Goal: Task Accomplishment & Management: Manage account settings

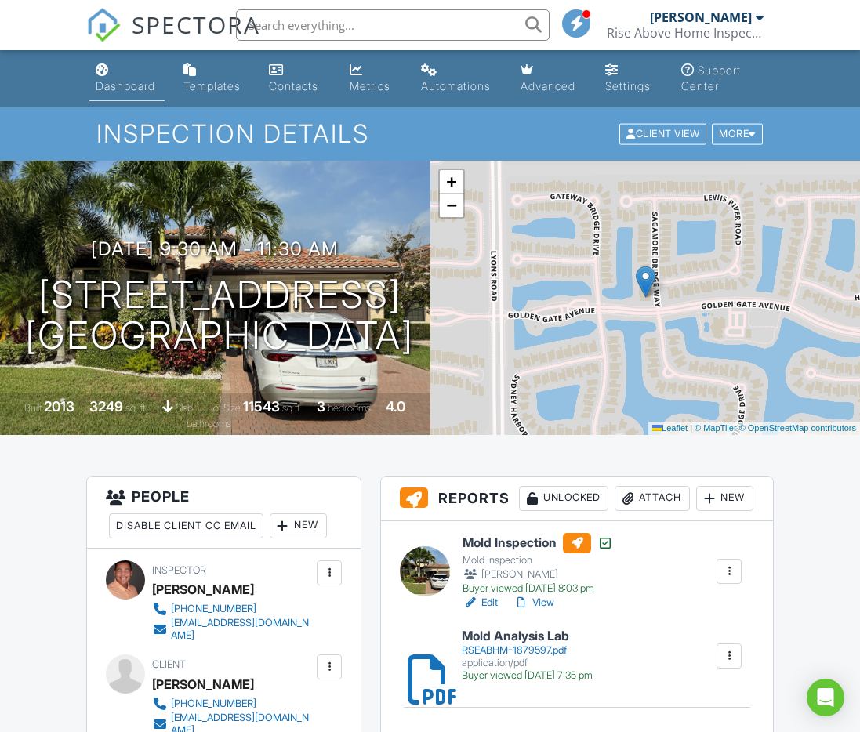
click at [105, 85] on div "Dashboard" at bounding box center [126, 85] width 60 height 13
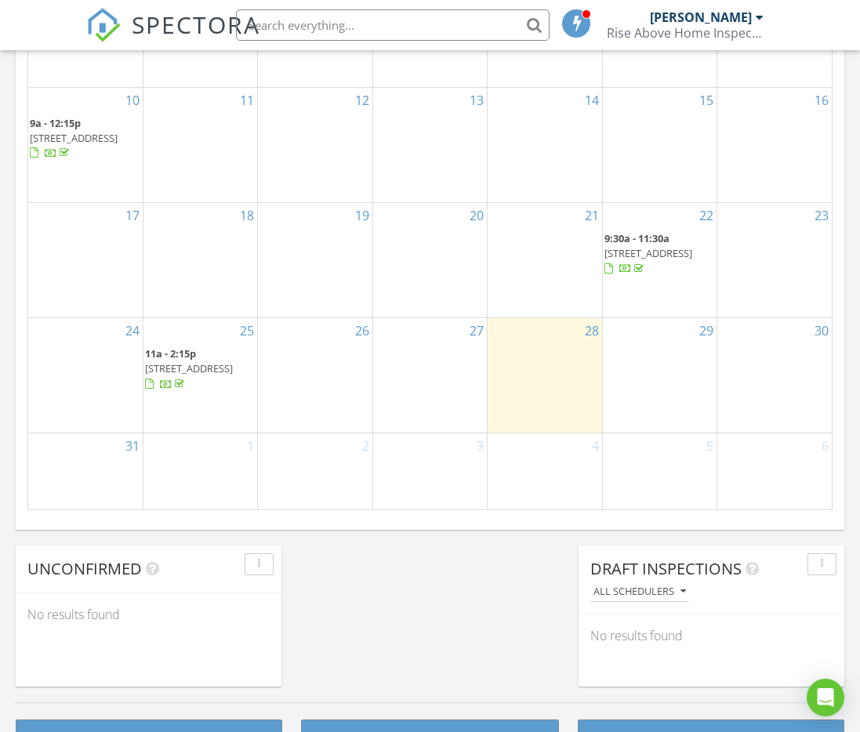
scroll to position [965, 0]
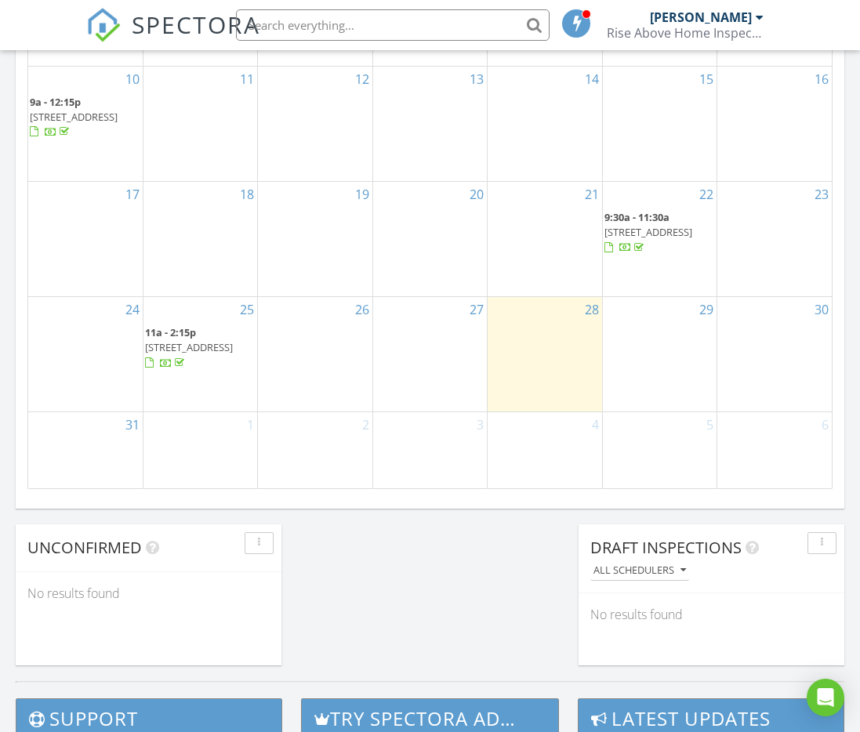
click at [192, 350] on span "380 NW 69th Ave 106, Plantation 33317" at bounding box center [189, 347] width 88 height 14
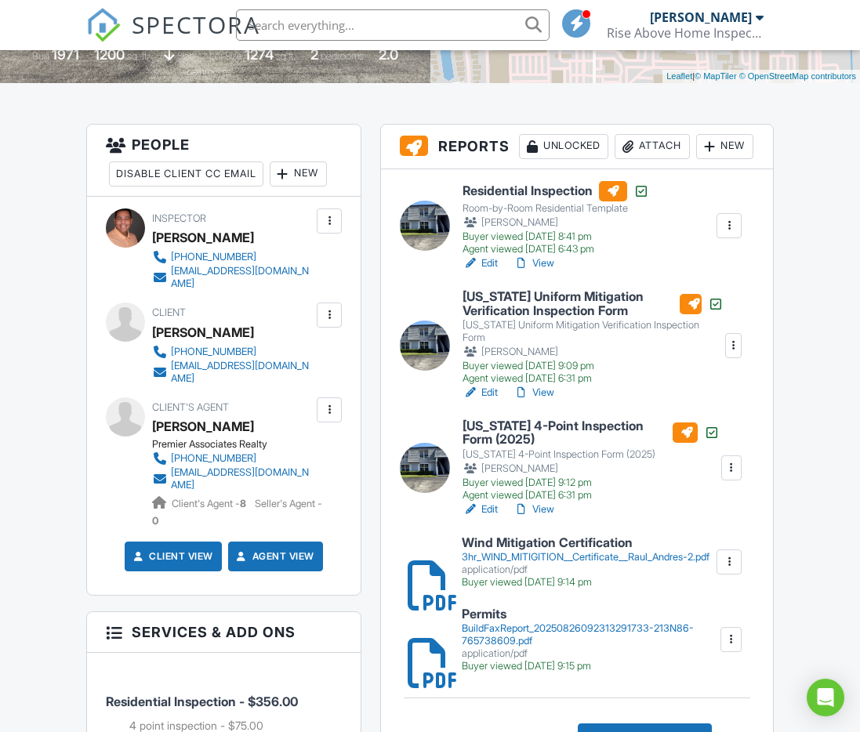
scroll to position [354, 0]
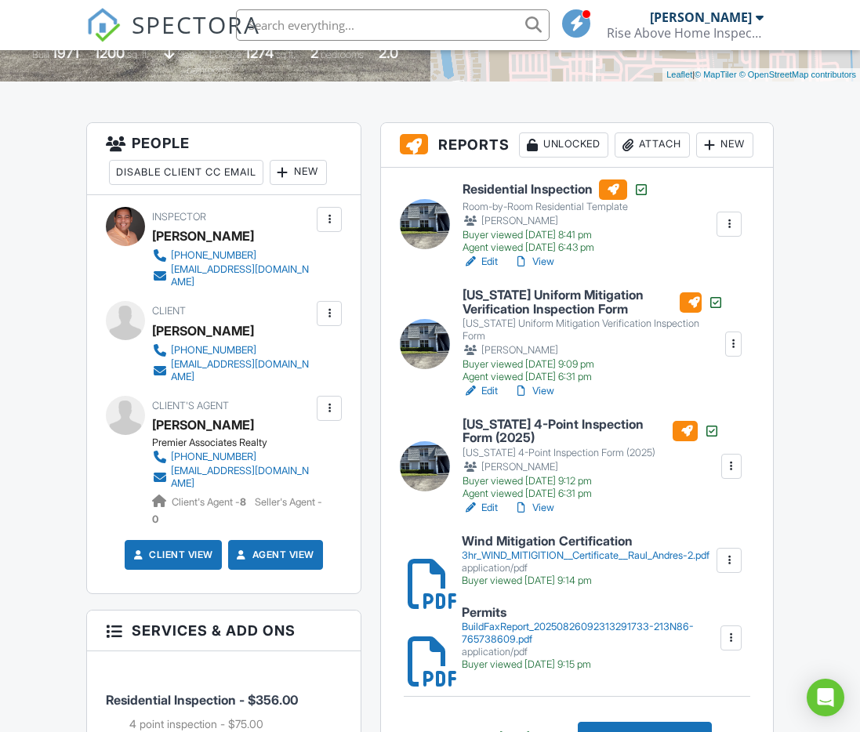
click at [484, 399] on link "Edit" at bounding box center [479, 391] width 35 height 16
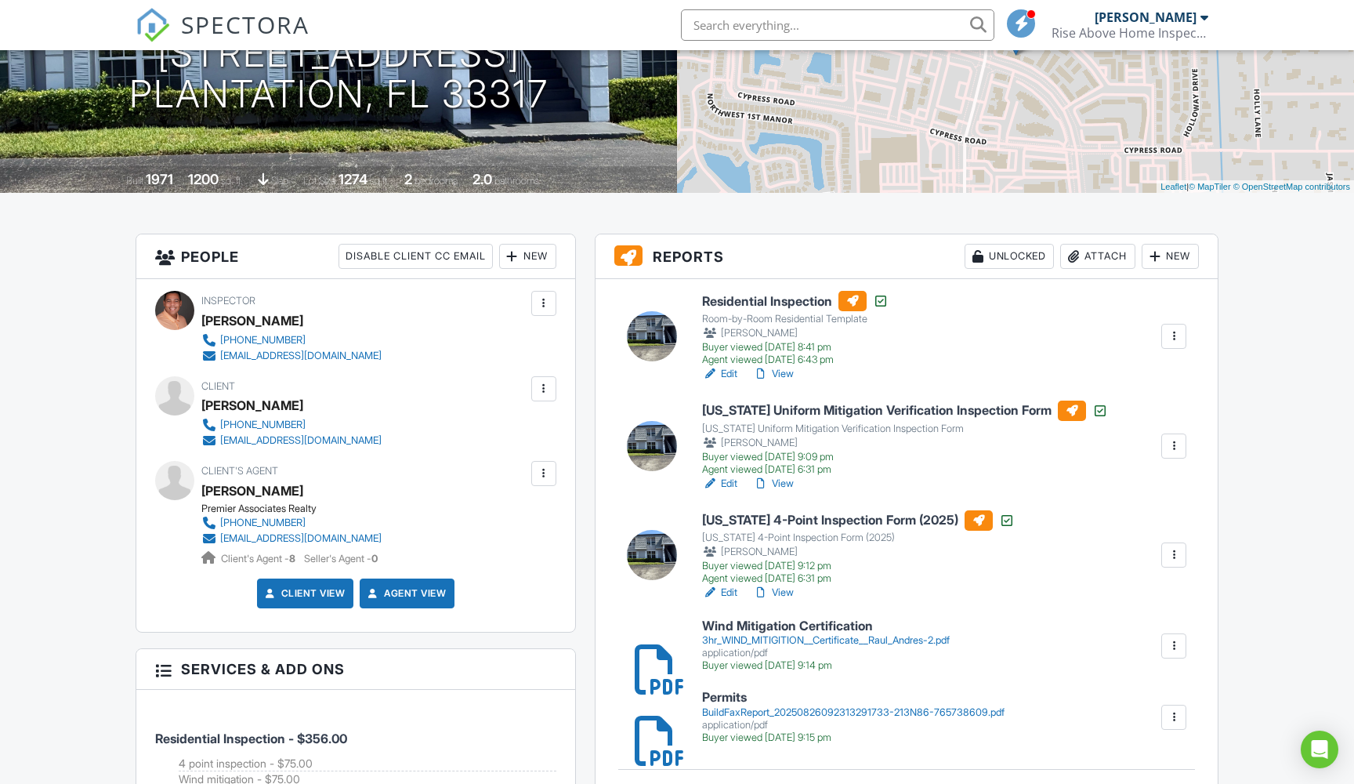
scroll to position [257, 0]
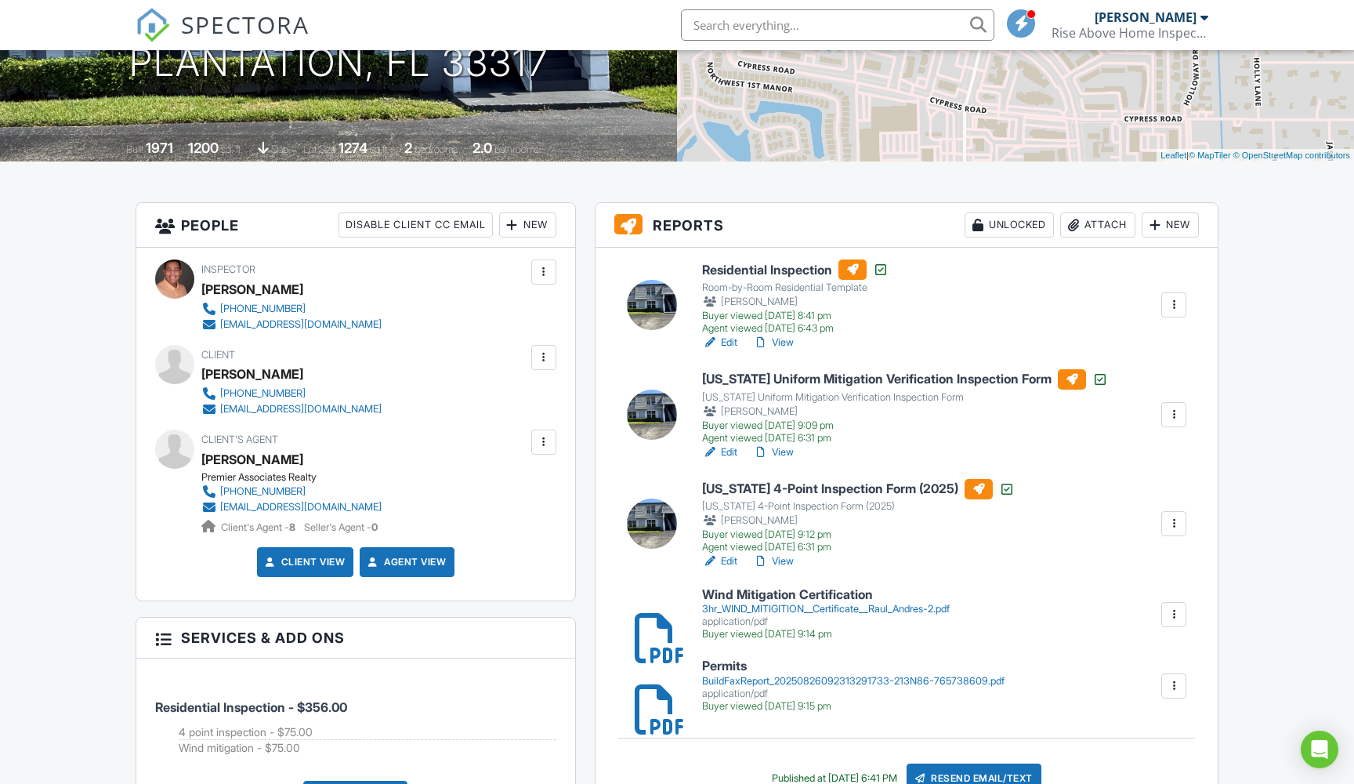
click at [786, 449] on link "View" at bounding box center [773, 452] width 41 height 16
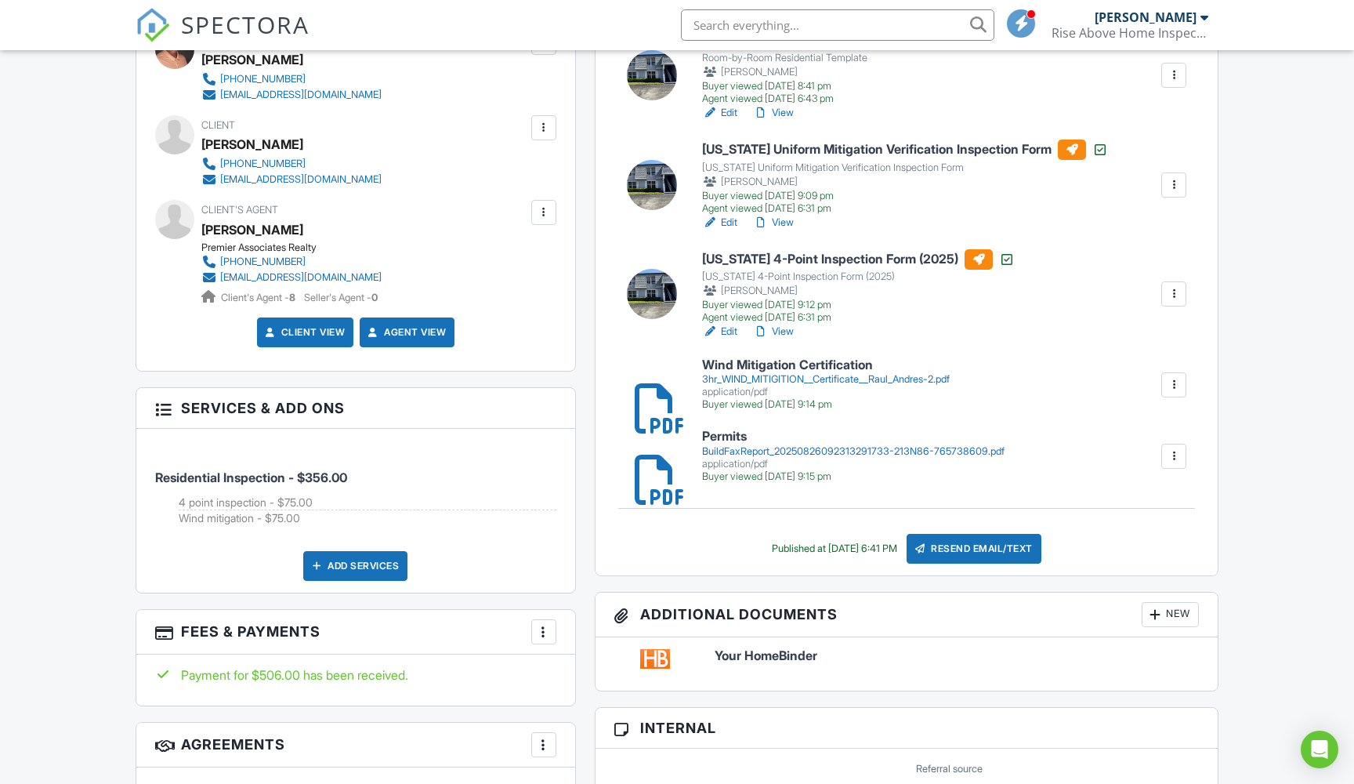
scroll to position [540, 0]
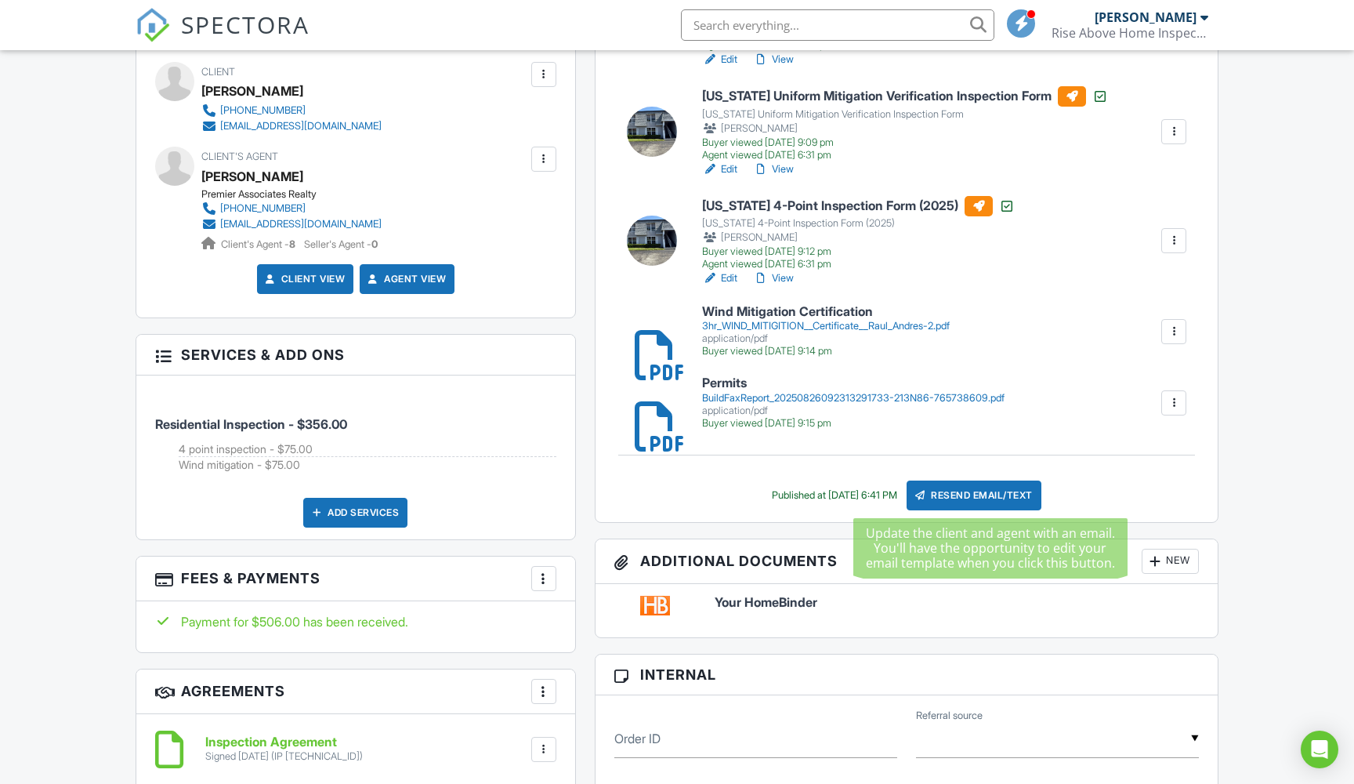
click at [1010, 495] on div "Resend Email/Text" at bounding box center [974, 495] width 135 height 30
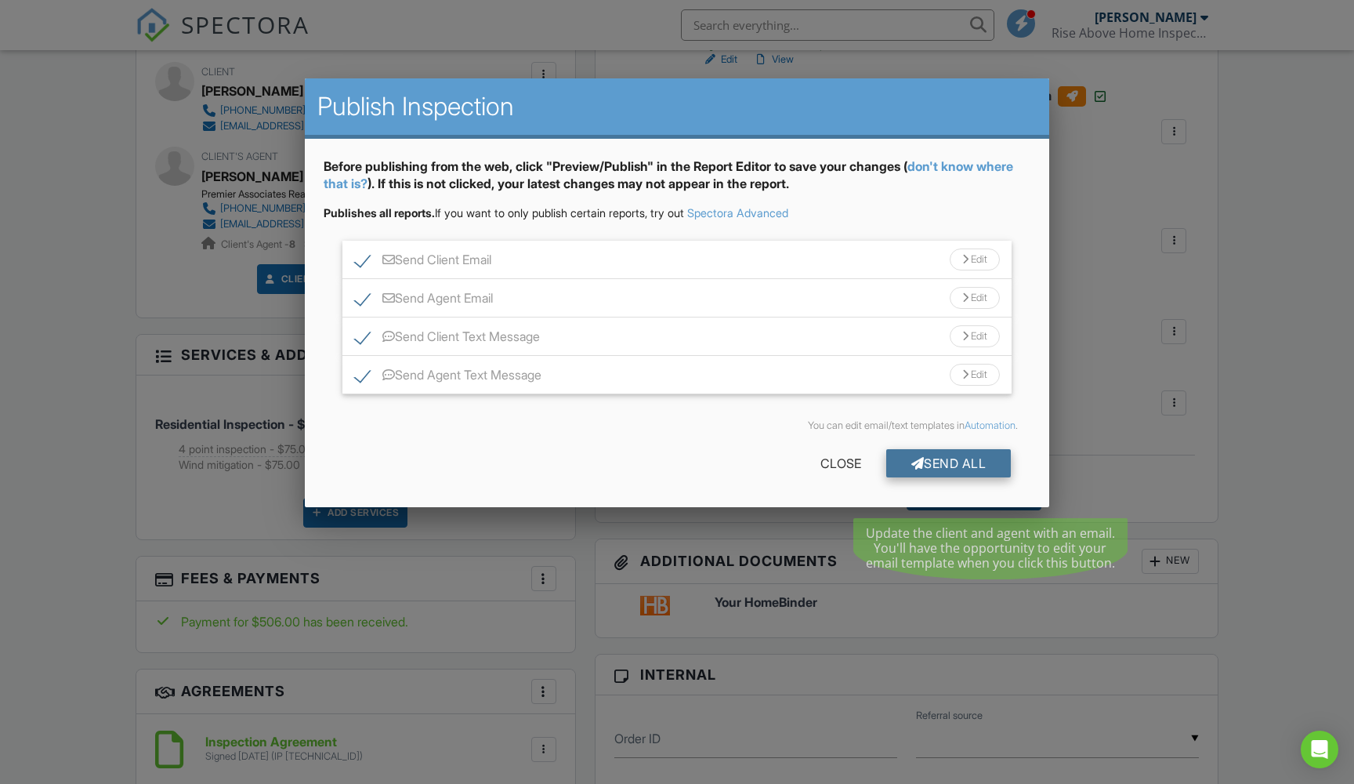
click at [981, 459] on div "Send All" at bounding box center [949, 463] width 125 height 28
